Goal: Find specific page/section: Find specific page/section

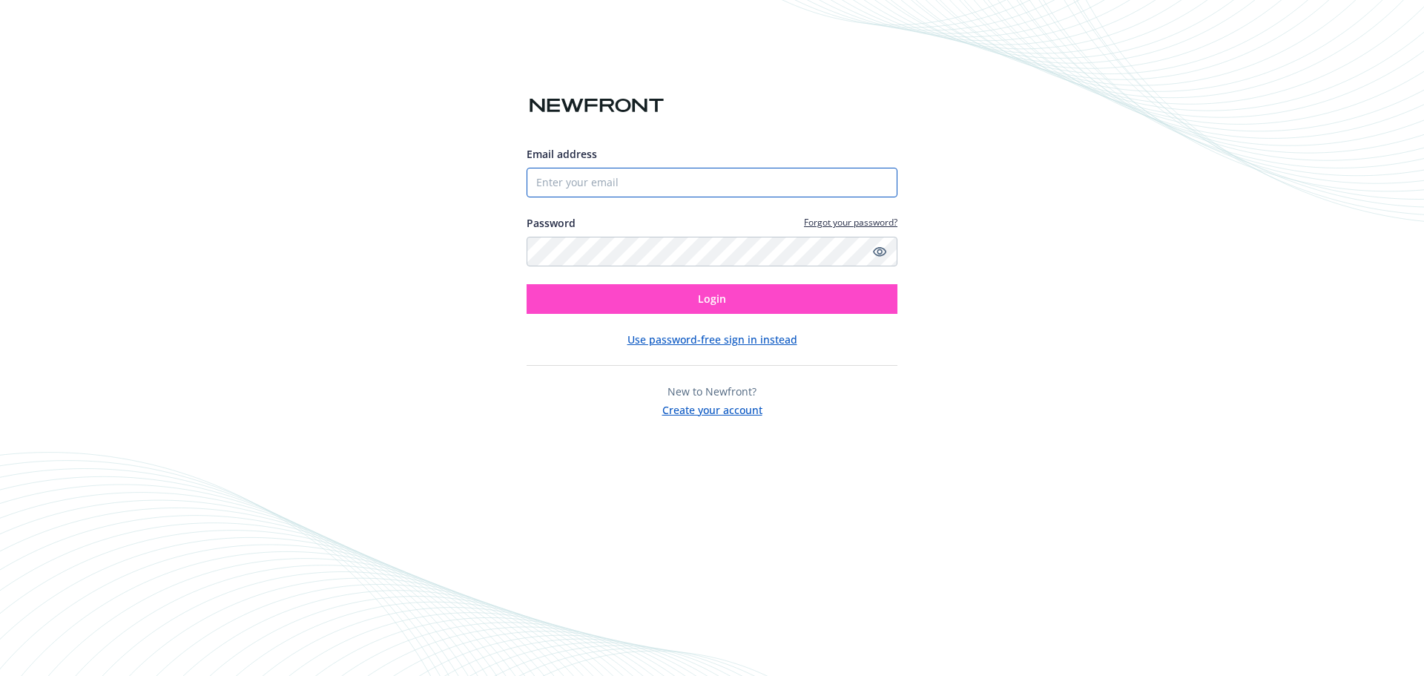
type input "[EMAIL_ADDRESS][DOMAIN_NAME]"
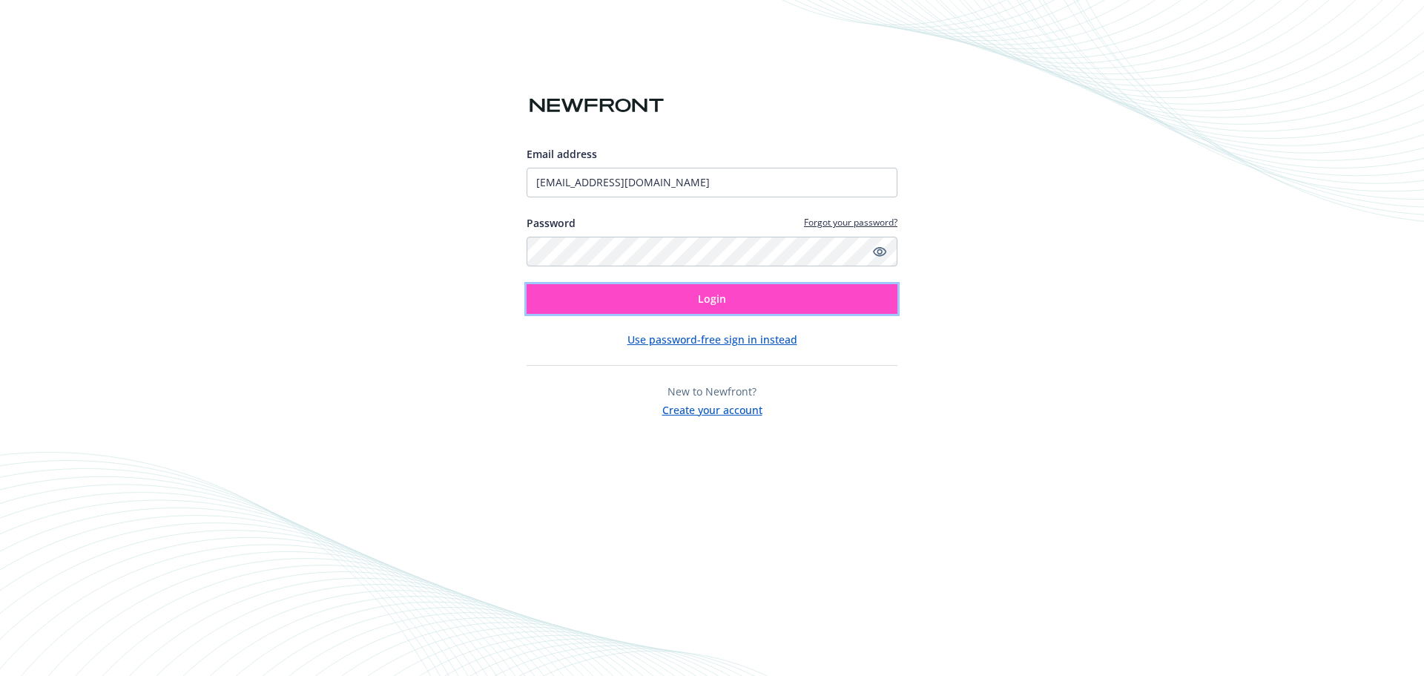
click at [788, 304] on button "Login" at bounding box center [712, 299] width 371 height 30
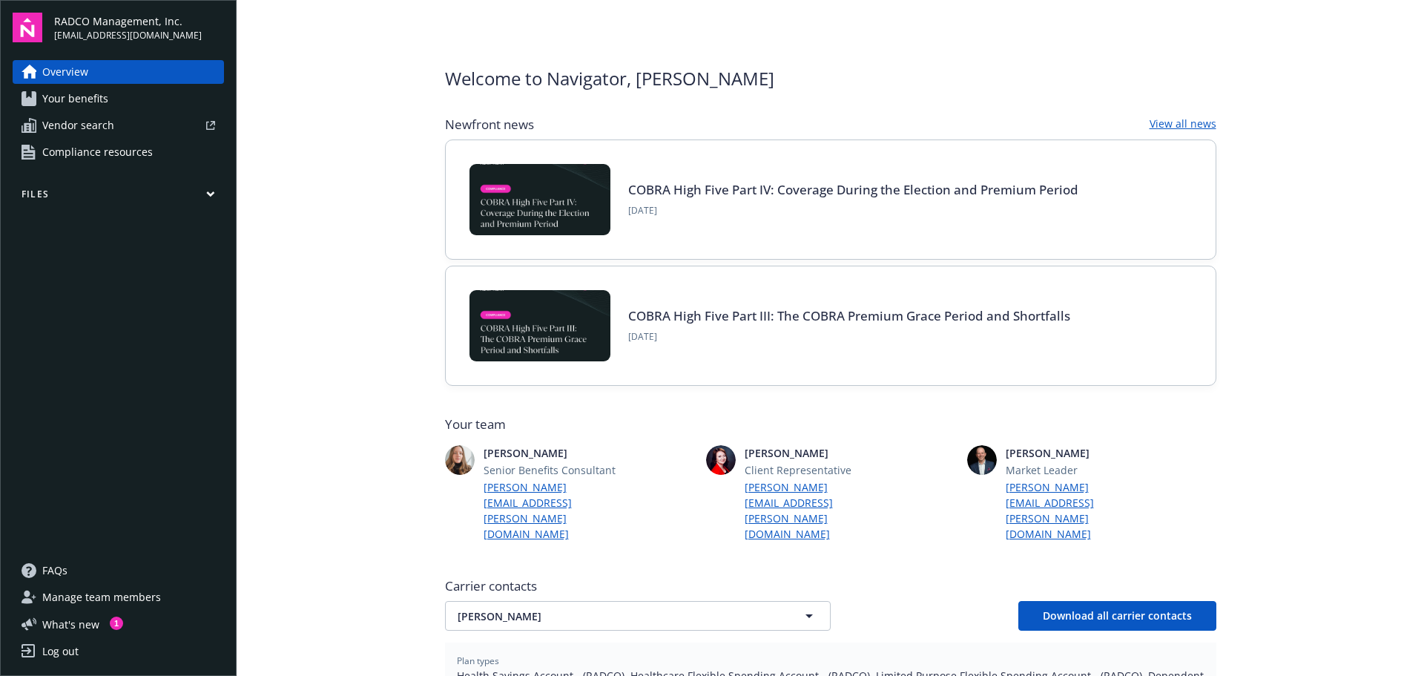
click at [98, 88] on span "Your benefits" at bounding box center [75, 99] width 66 height 24
